Goal: Navigation & Orientation: Find specific page/section

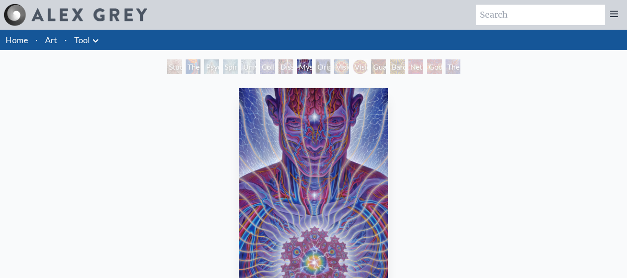
click at [91, 45] on icon at bounding box center [95, 40] width 11 height 11
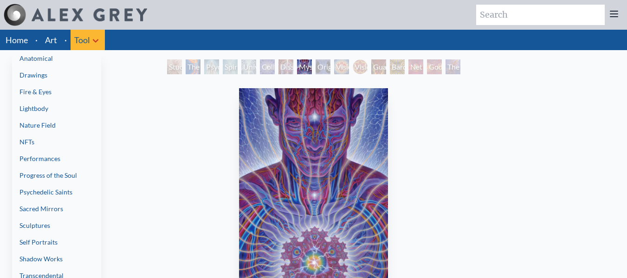
click at [190, 133] on div at bounding box center [313, 139] width 627 height 278
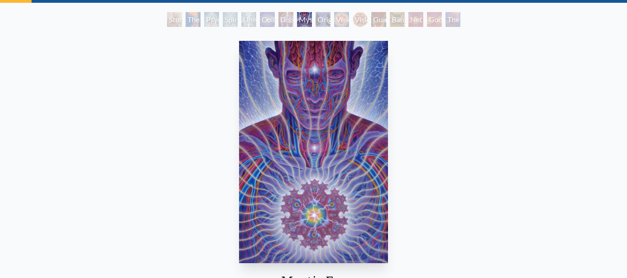
scroll to position [47, 0]
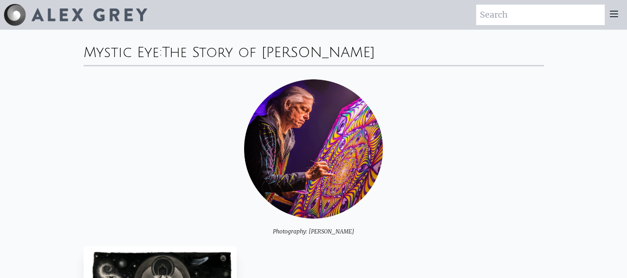
click at [436, 107] on div "Photography: [PERSON_NAME]" at bounding box center [314, 157] width 461 height 156
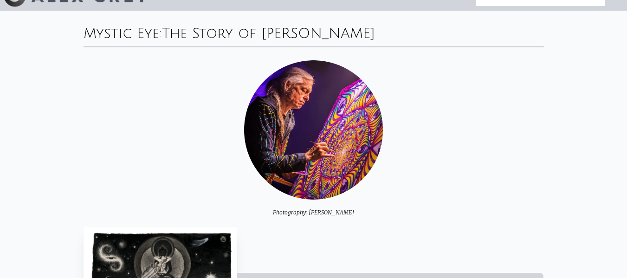
scroll to position [6, 0]
